Goal: Task Accomplishment & Management: Use online tool/utility

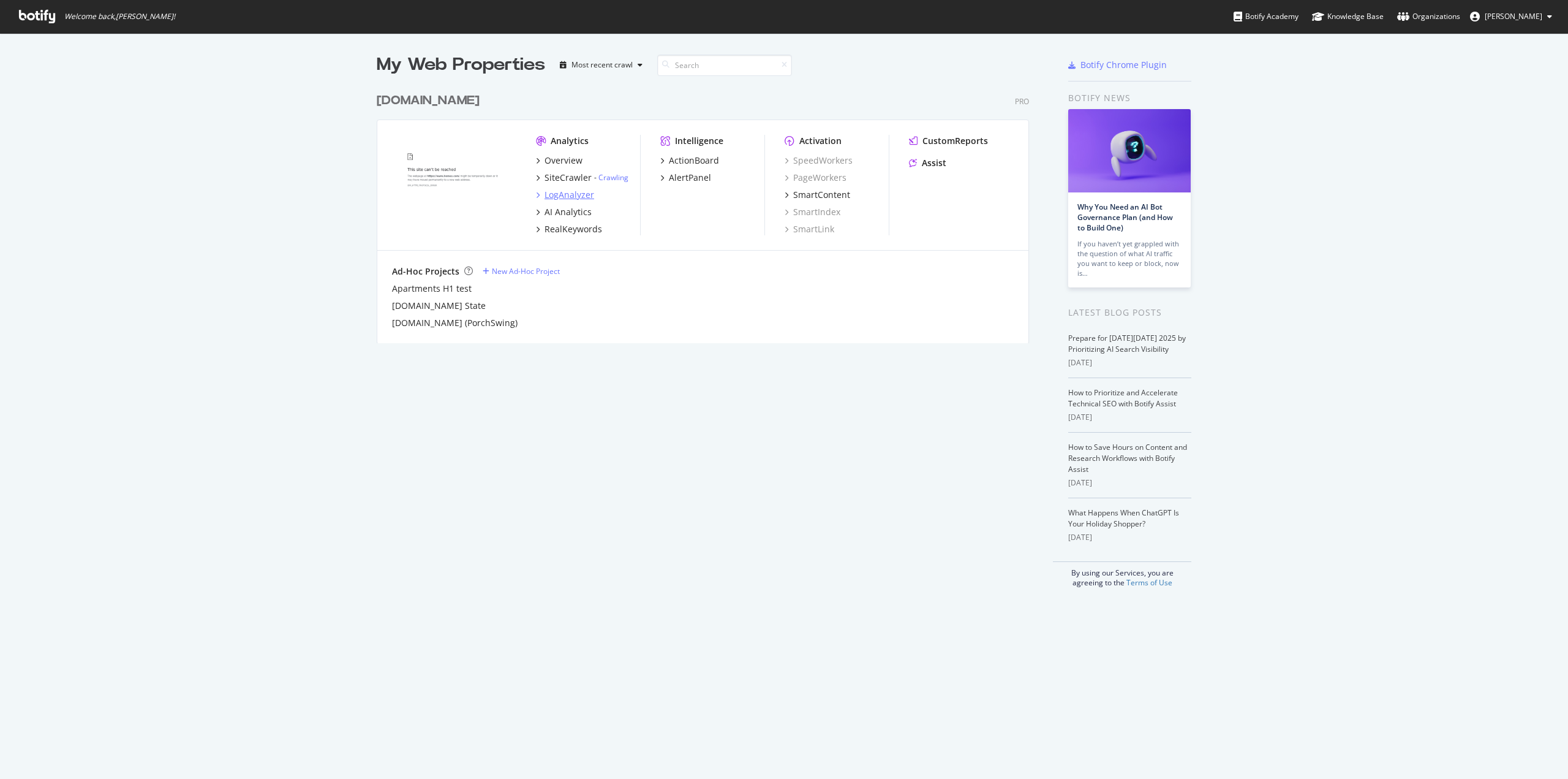
scroll to position [770, 1550]
click at [563, 192] on div "LogAnalyzer" at bounding box center [569, 195] width 50 height 12
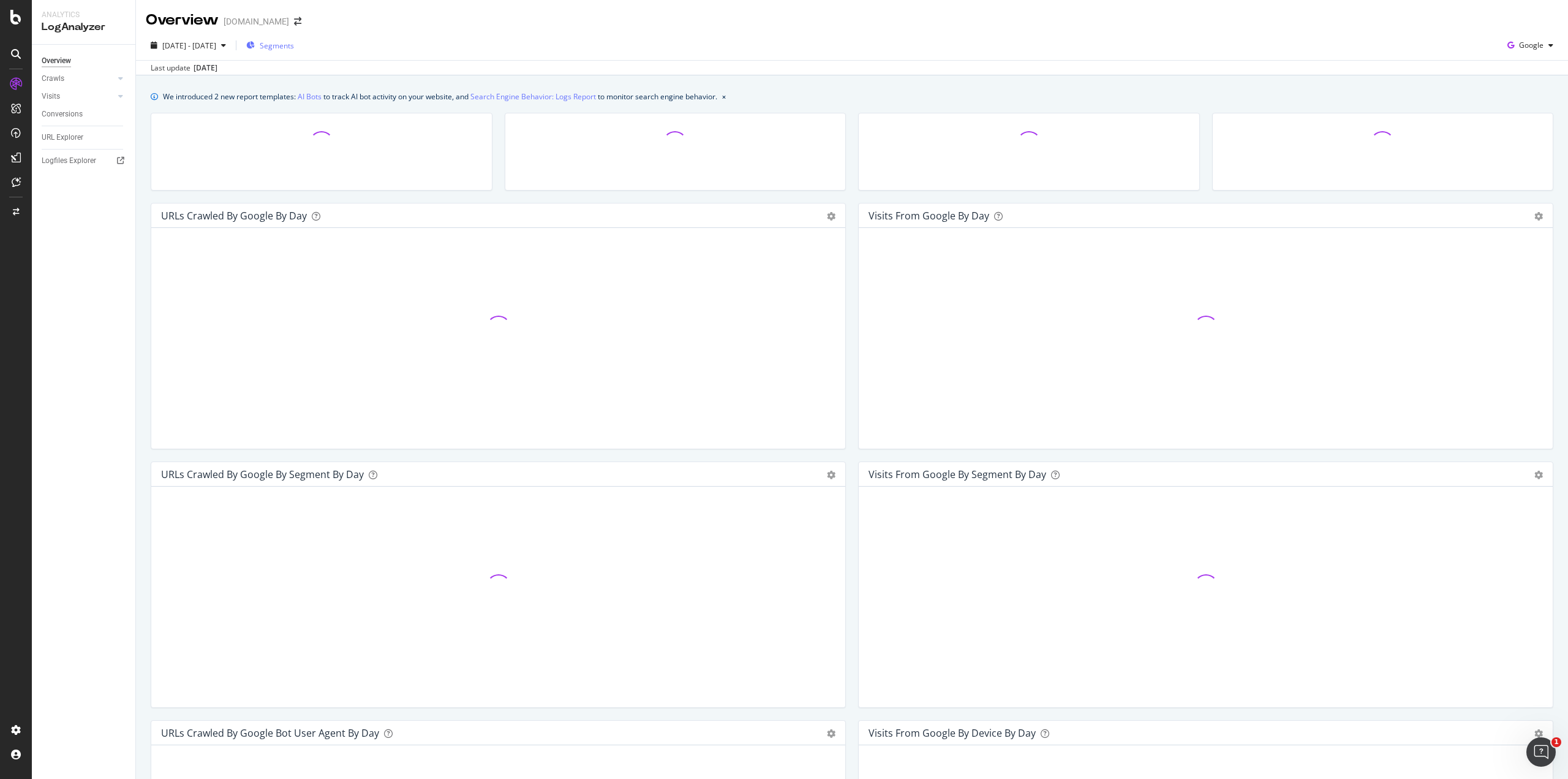
click at [294, 43] on span "Segments" at bounding box center [277, 46] width 35 height 11
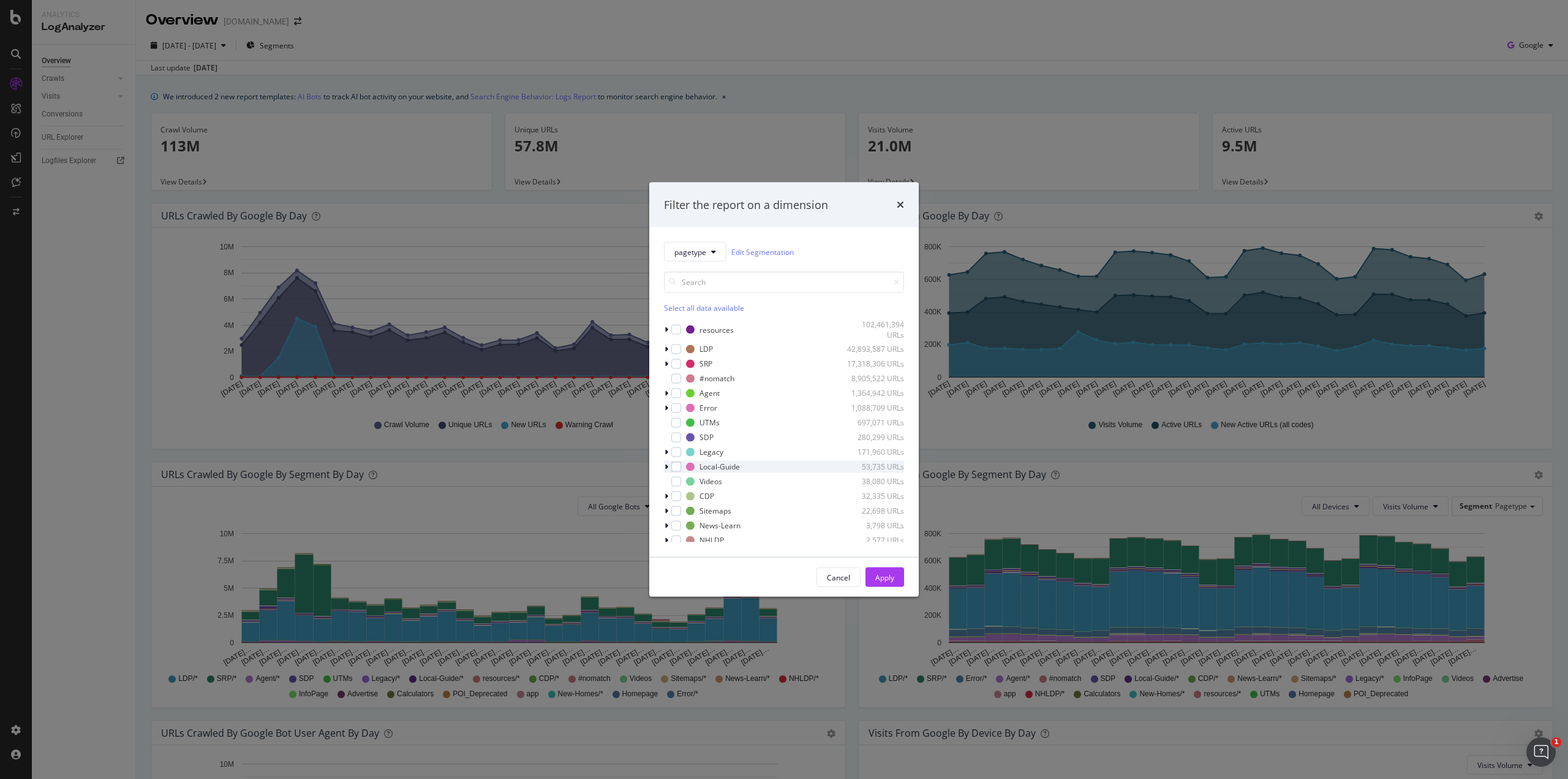
drag, startPoint x: 677, startPoint y: 380, endPoint x: 755, endPoint y: 472, distance: 120.6
click at [676, 381] on div "modal" at bounding box center [676, 378] width 10 height 10
click at [876, 571] on div "Apply" at bounding box center [884, 577] width 19 height 19
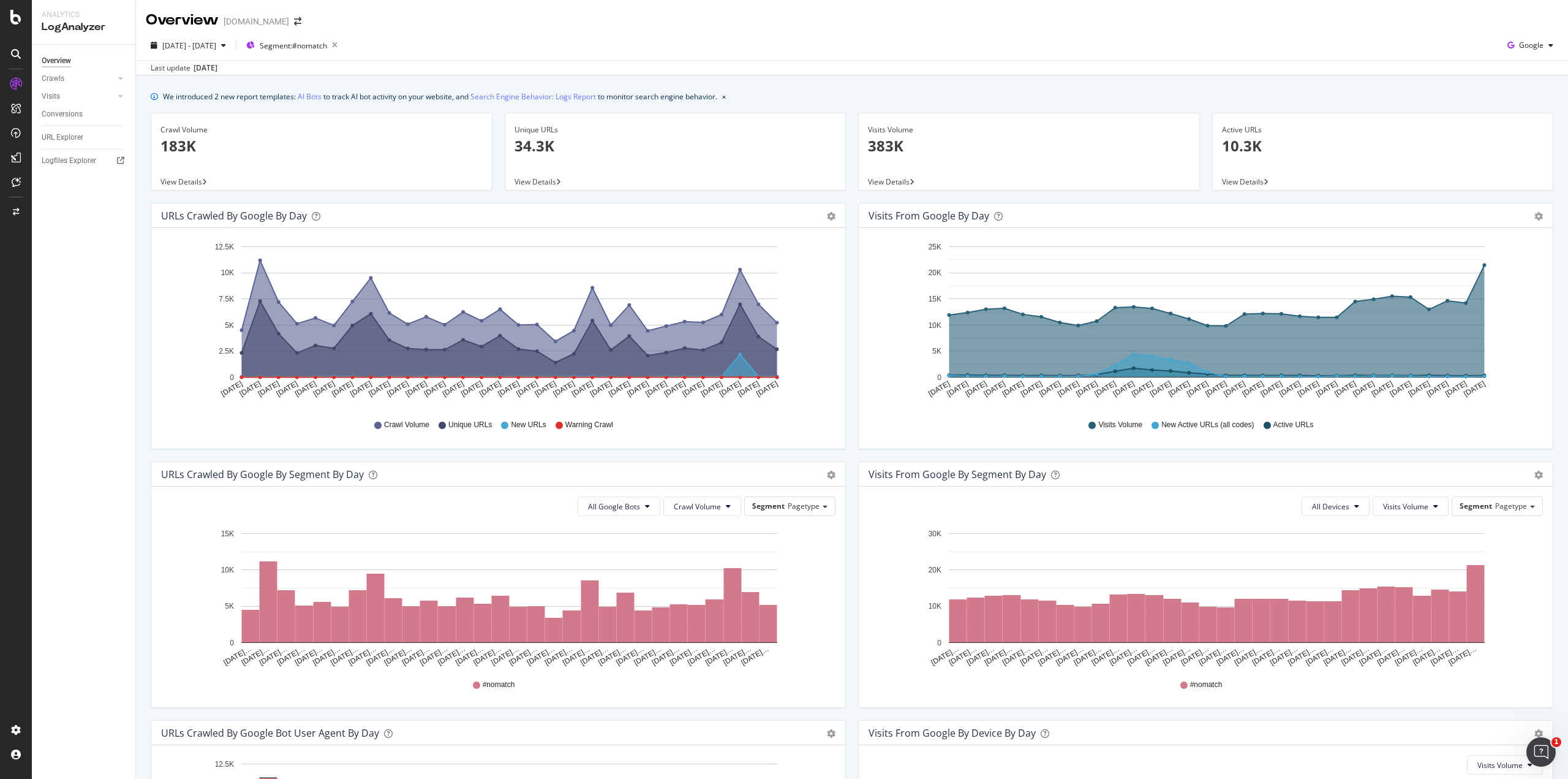
click at [532, 178] on span "View Details" at bounding box center [535, 182] width 42 height 11
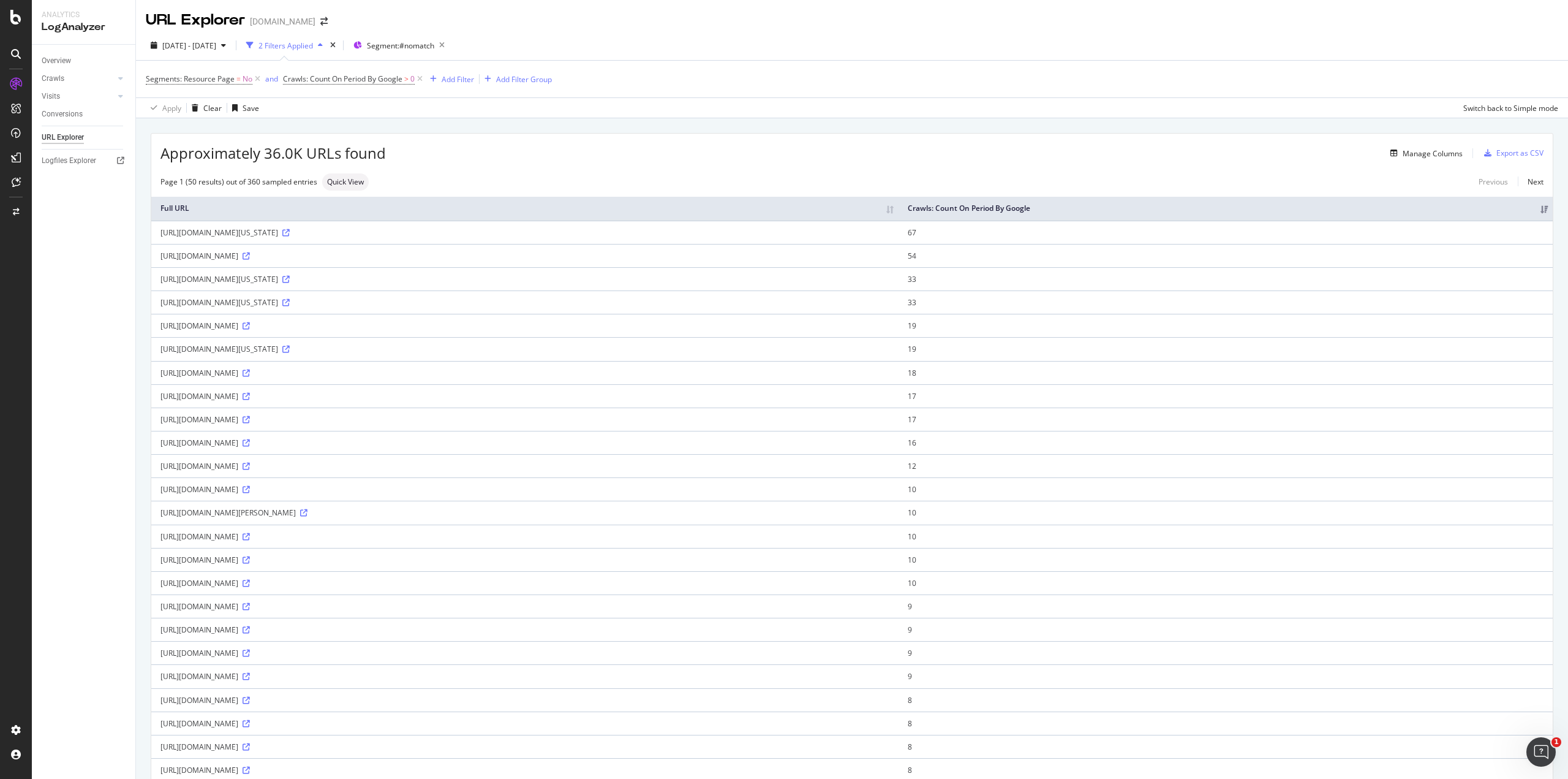
drag, startPoint x: 246, startPoint y: 329, endPoint x: 289, endPoint y: 329, distance: 43.0
click at [289, 329] on div "[URL][DOMAIN_NAME]" at bounding box center [525, 326] width 729 height 11
drag, startPoint x: 244, startPoint y: 418, endPoint x: 279, endPoint y: 418, distance: 35.0
click at [279, 418] on div "[URL][DOMAIN_NAME]" at bounding box center [525, 420] width 729 height 11
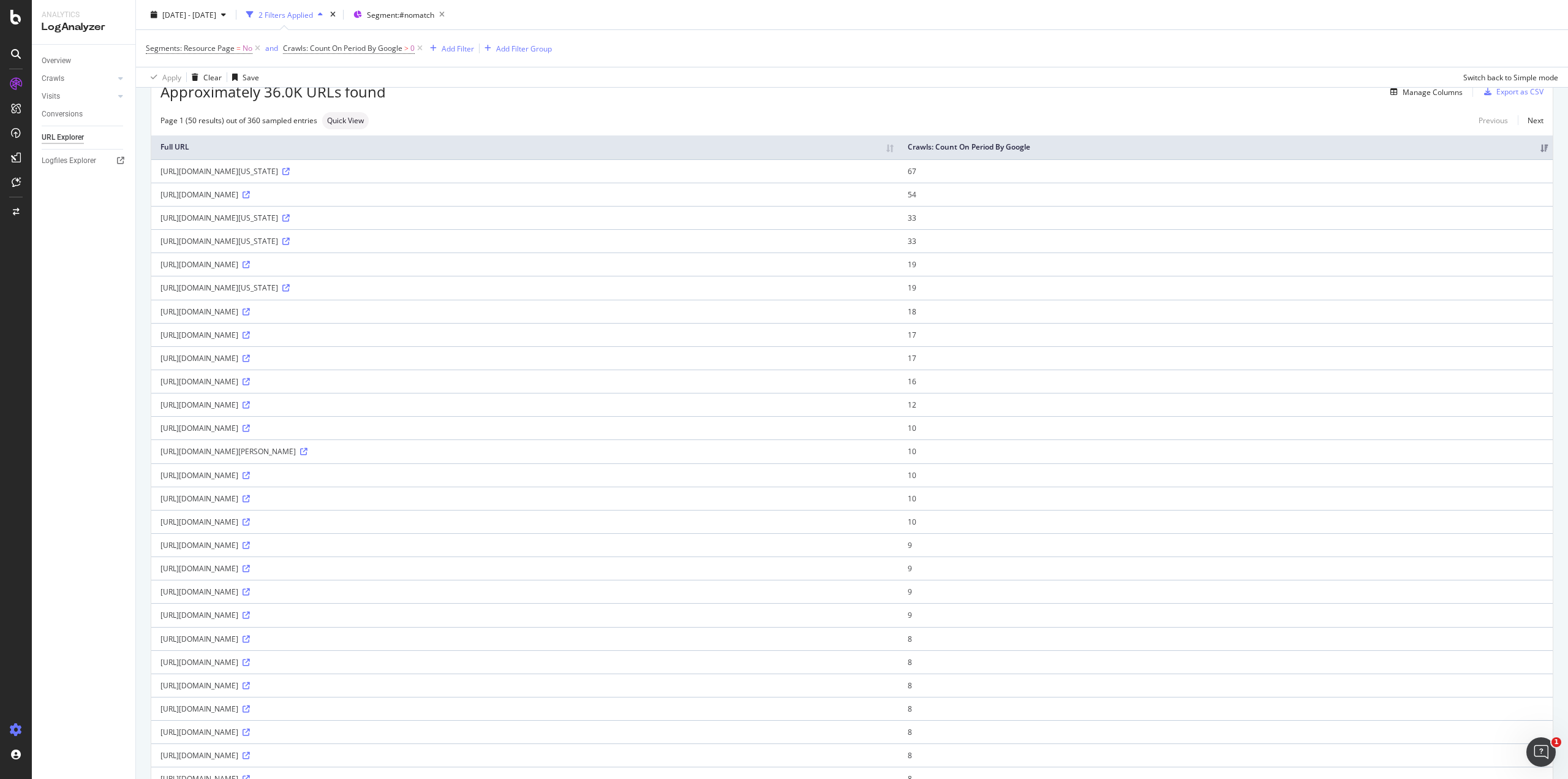
click at [17, 736] on div at bounding box center [16, 729] width 29 height 19
click at [51, 728] on div "Segment Editor" at bounding box center [96, 724] width 116 height 10
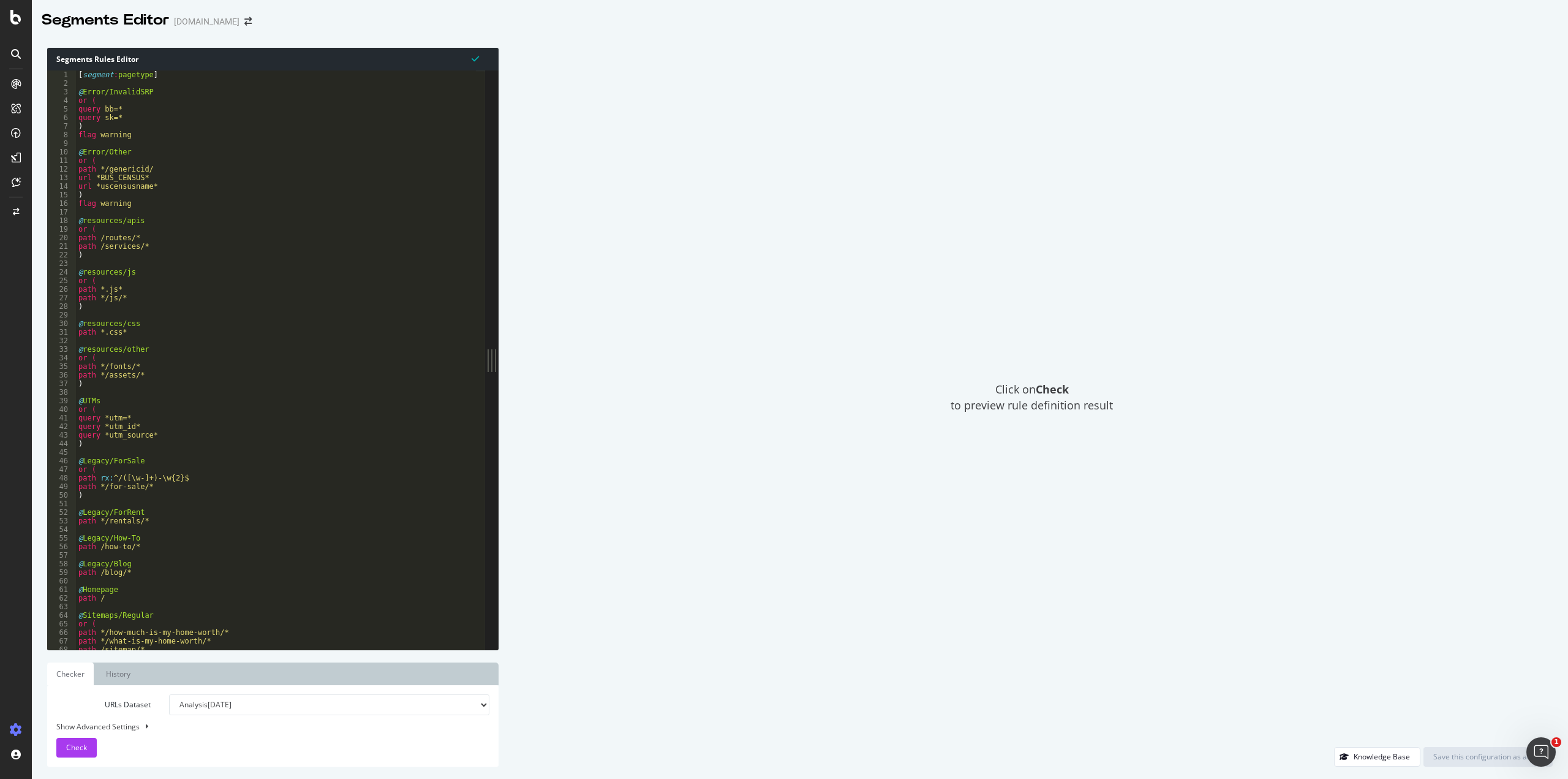
type textarea "path */for-sale/*"
click at [154, 486] on div "[ segment : pagetype ] @ Error/InvalidSRP or ( query bb=* query sk=* ) flag war…" at bounding box center [276, 369] width 400 height 596
type textarea "path */For-Sale/*"
click at [1476, 758] on div "Save this configuration as active" at bounding box center [1488, 756] width 110 height 11
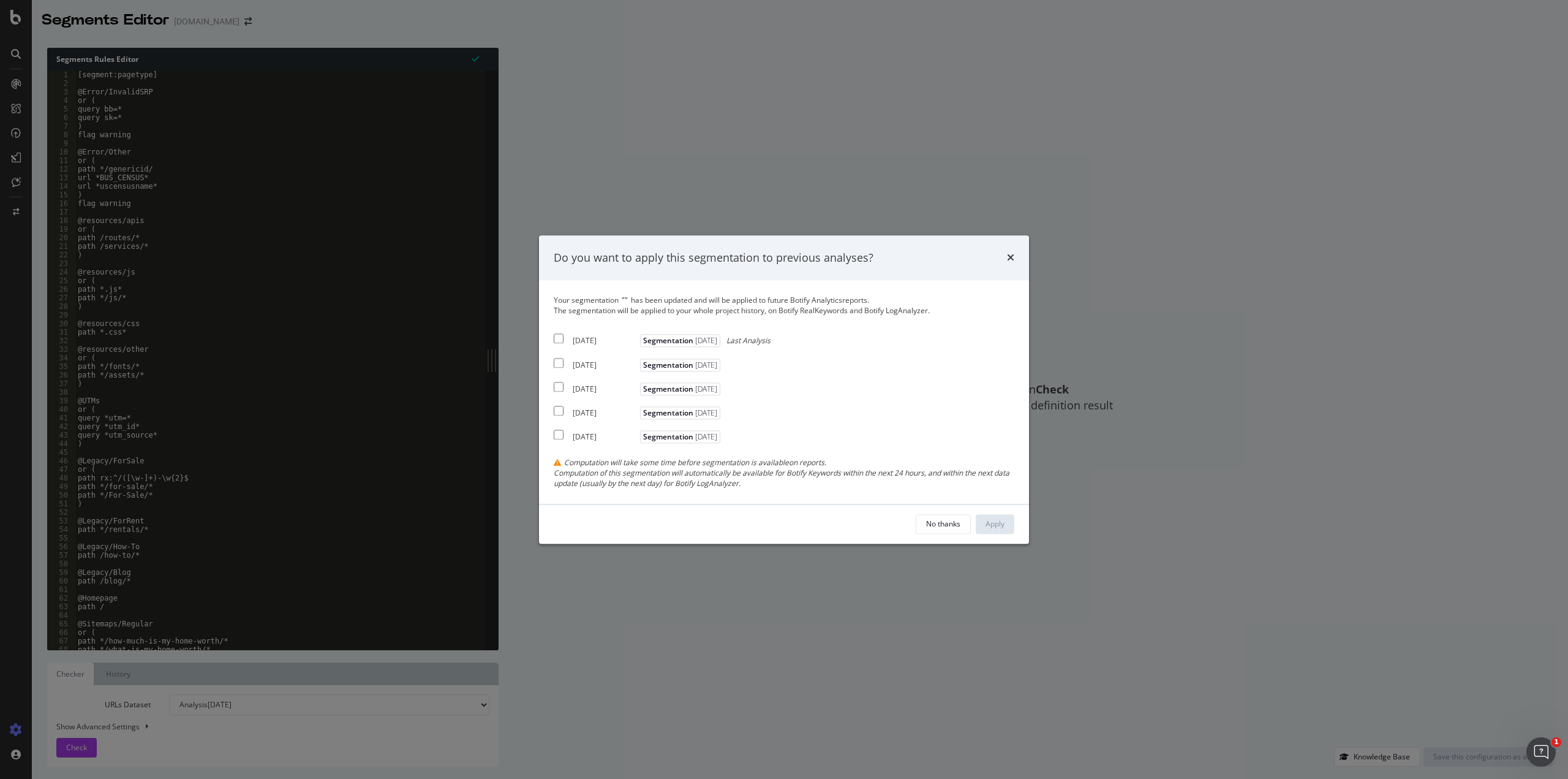
click at [561, 339] on input "modal" at bounding box center [559, 339] width 10 height 10
checkbox input "true"
drag, startPoint x: 563, startPoint y: 359, endPoint x: 561, endPoint y: 385, distance: 26.1
click at [561, 359] on input "modal" at bounding box center [559, 363] width 10 height 10
checkbox input "true"
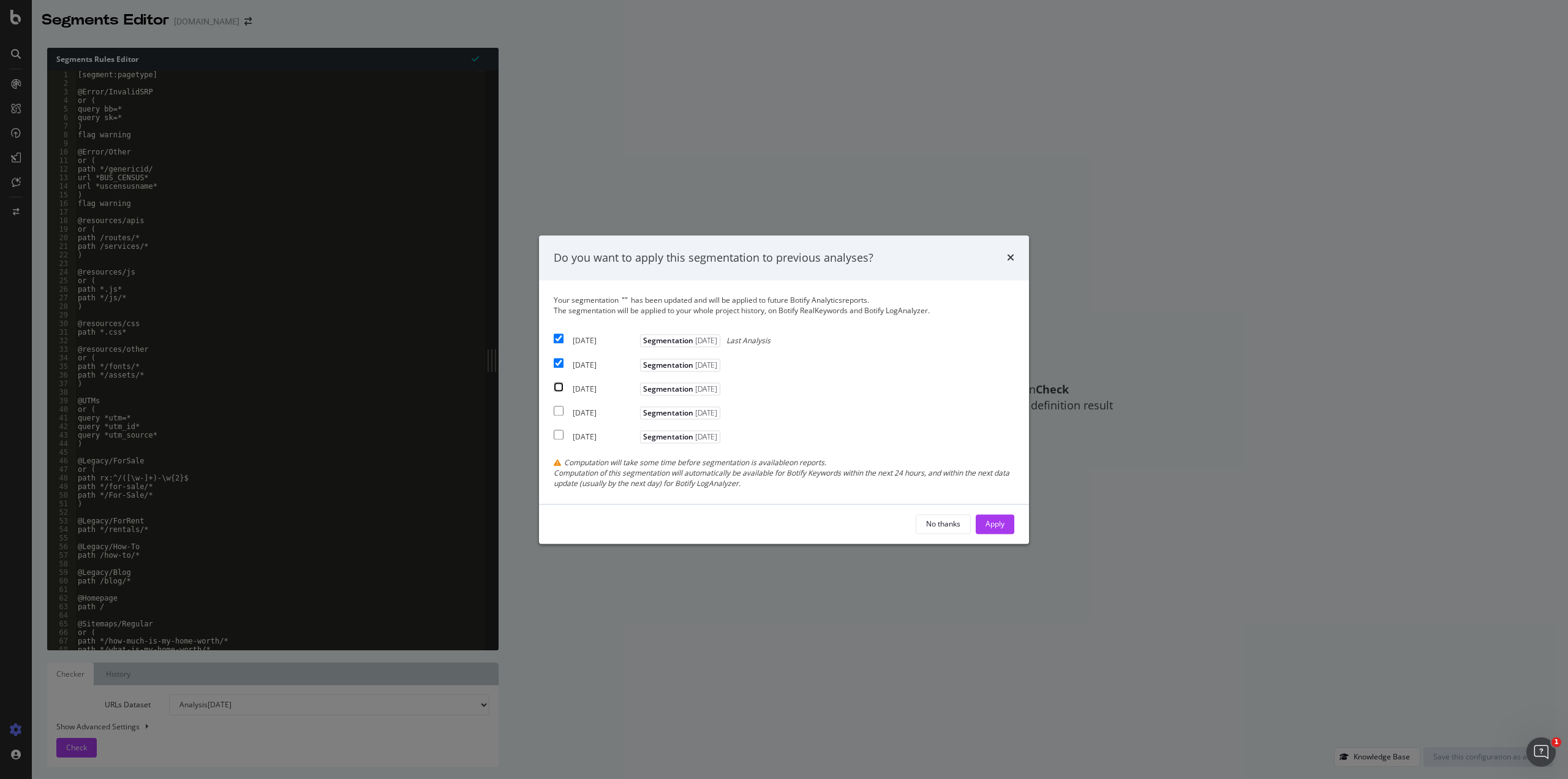
click at [561, 390] on input "modal" at bounding box center [559, 387] width 10 height 10
checkbox input "true"
click at [981, 523] on button "Apply" at bounding box center [995, 524] width 39 height 19
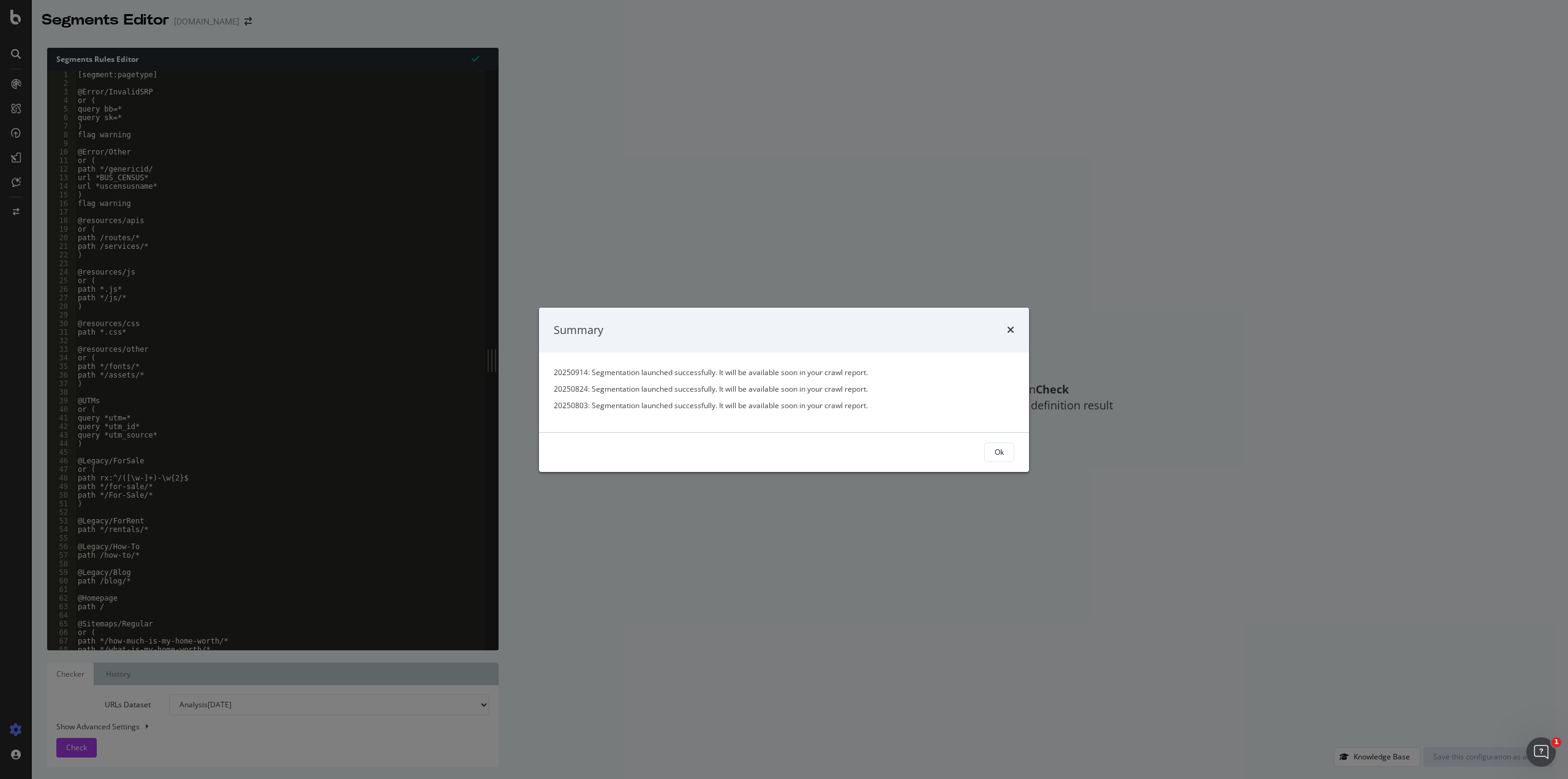
click at [997, 452] on div "Ok" at bounding box center [999, 452] width 9 height 11
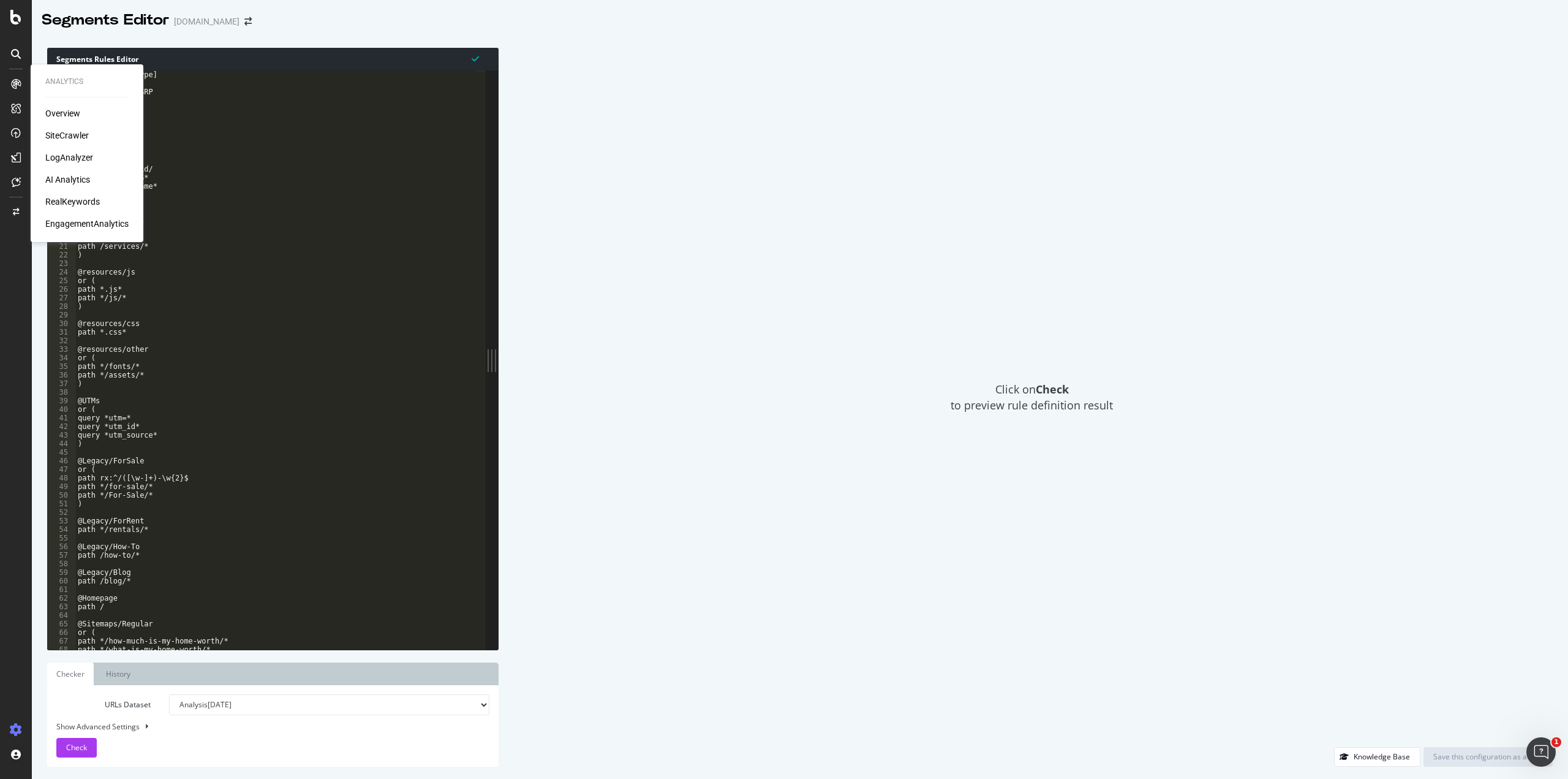
click at [62, 161] on div "LogAnalyzer" at bounding box center [69, 158] width 48 height 12
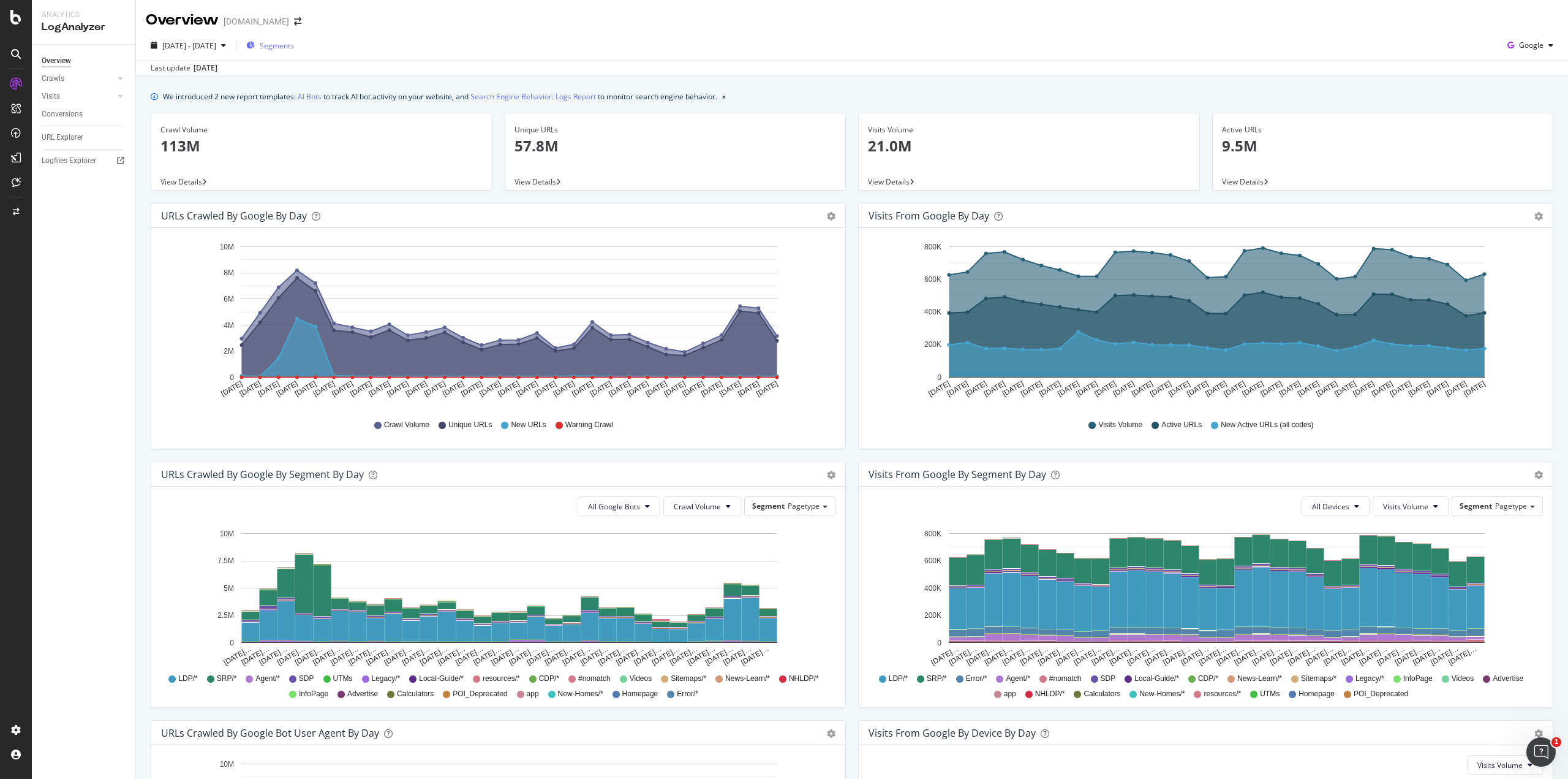
click at [285, 48] on span "Segments" at bounding box center [277, 46] width 35 height 11
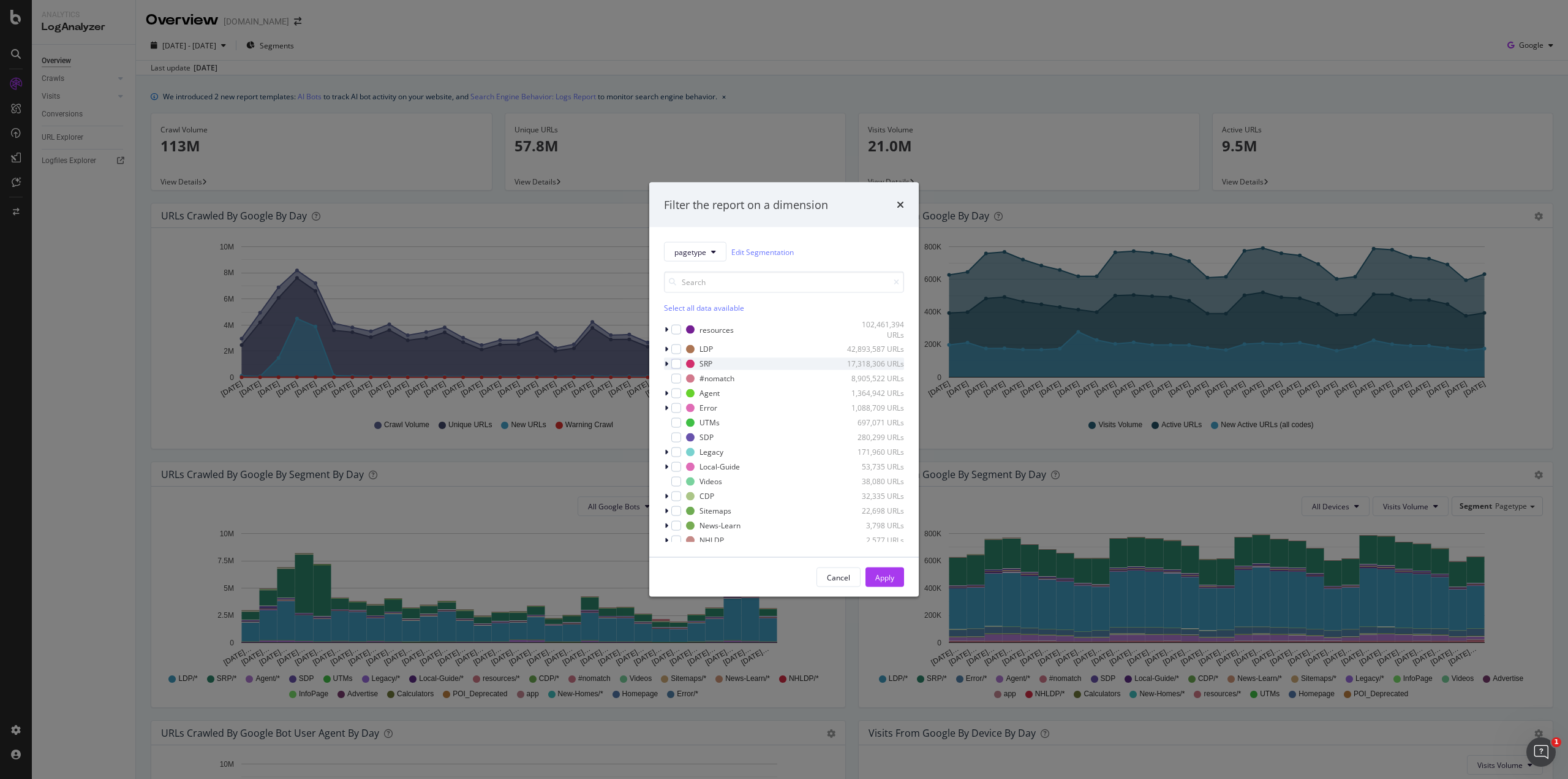
click at [664, 363] on div "modal" at bounding box center [668, 363] width 7 height 12
click at [664, 363] on icon "modal" at bounding box center [666, 363] width 5 height 7
click at [666, 452] on icon "modal" at bounding box center [666, 451] width 4 height 7
click at [684, 496] on div "modal" at bounding box center [684, 496] width 10 height 10
click at [883, 580] on div "Apply" at bounding box center [884, 577] width 19 height 11
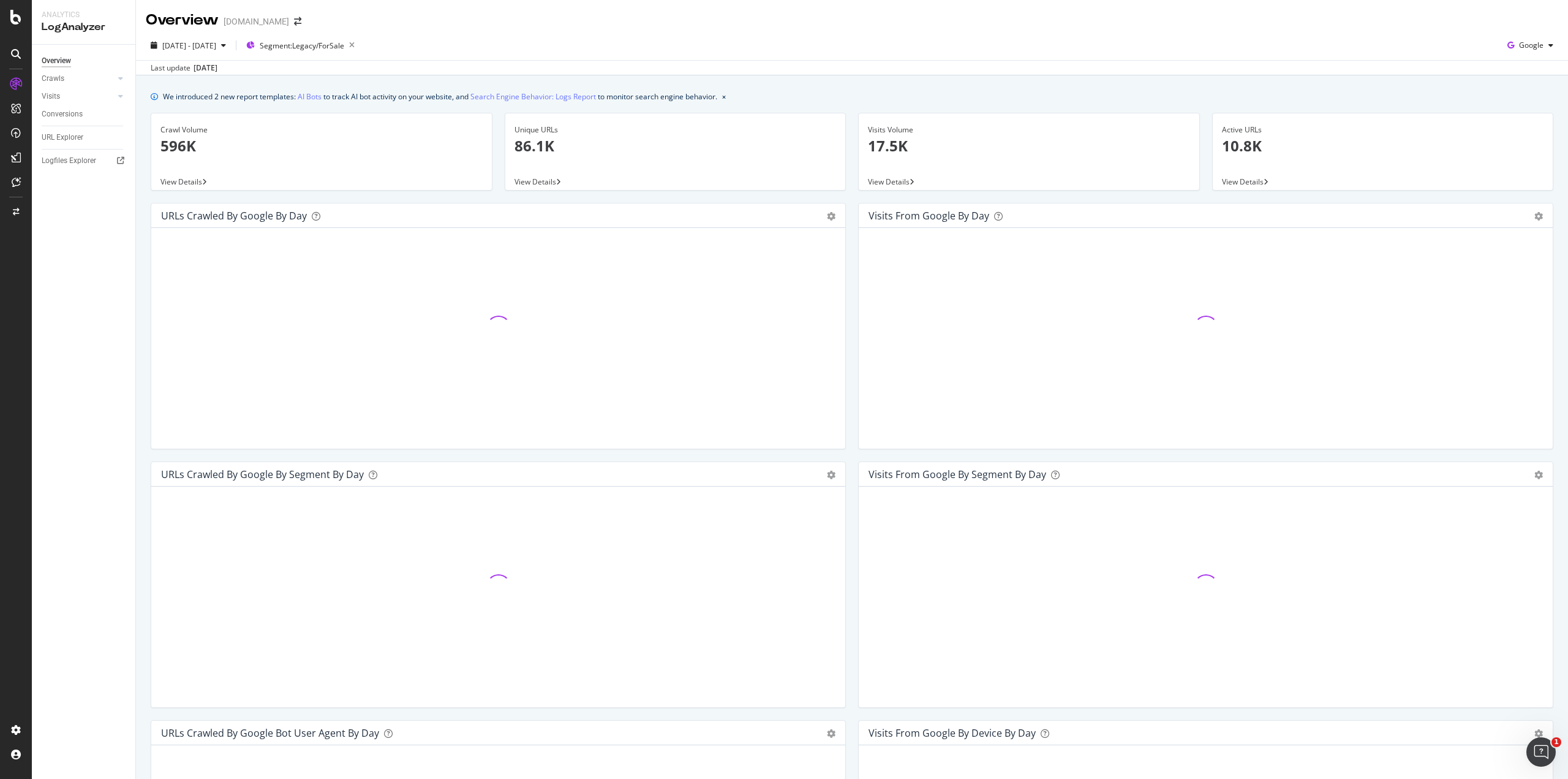
click at [532, 183] on span "View Details" at bounding box center [535, 182] width 42 height 11
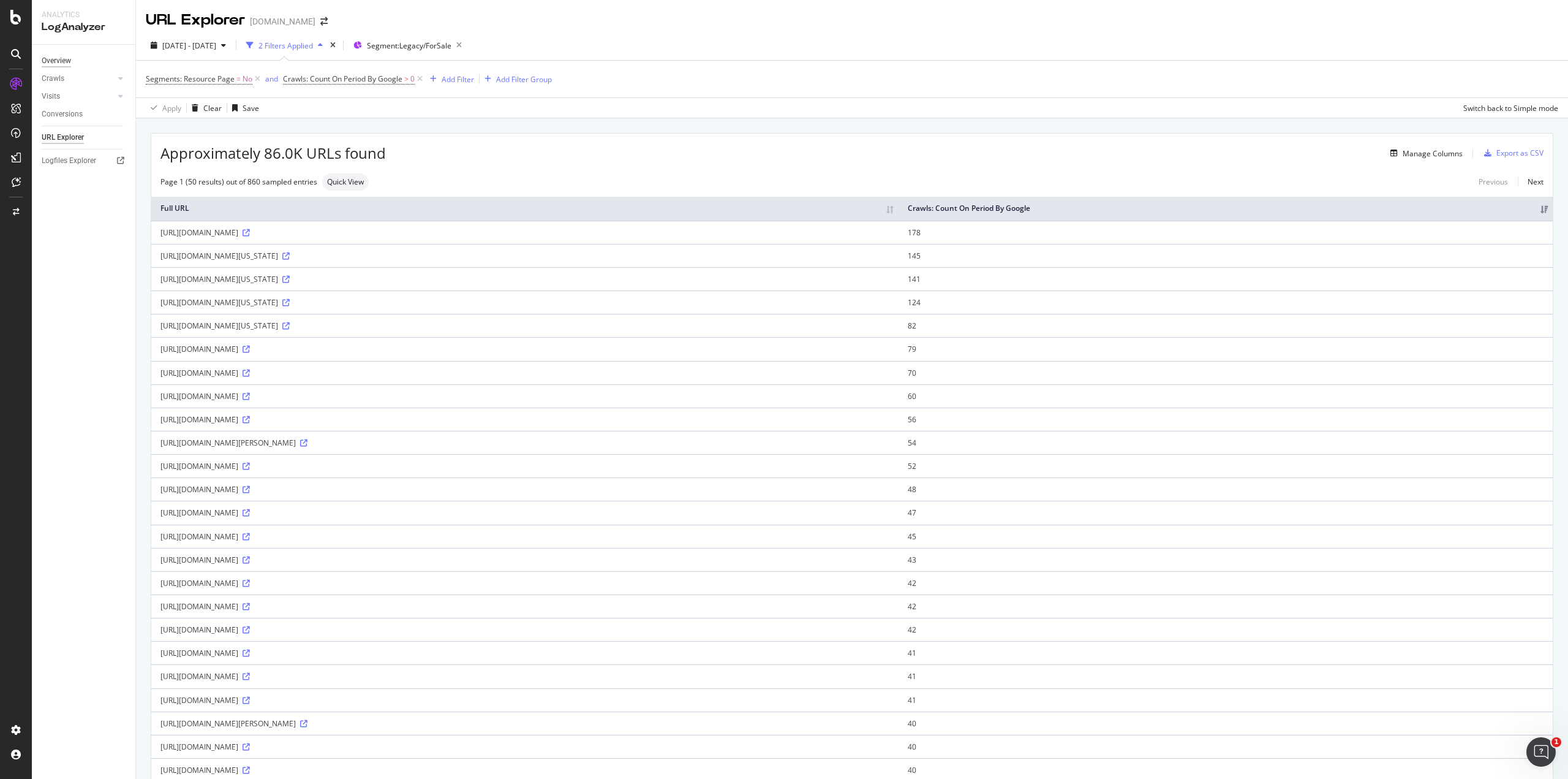
click at [69, 64] on div "Overview" at bounding box center [57, 61] width 29 height 13
